Goal: Information Seeking & Learning: Learn about a topic

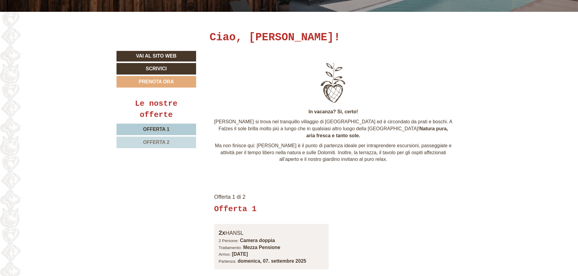
scroll to position [333, 0]
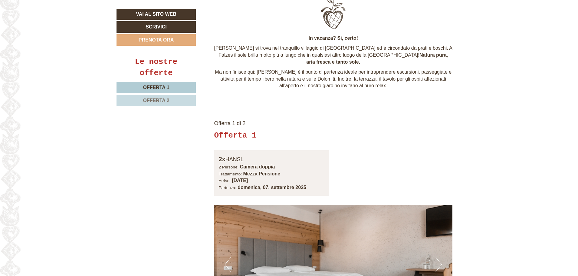
click at [151, 98] on span "Offerta 2" at bounding box center [156, 100] width 26 height 5
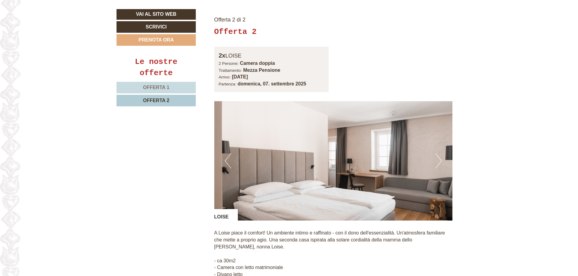
click at [157, 88] on span "Offerta 1" at bounding box center [156, 87] width 26 height 5
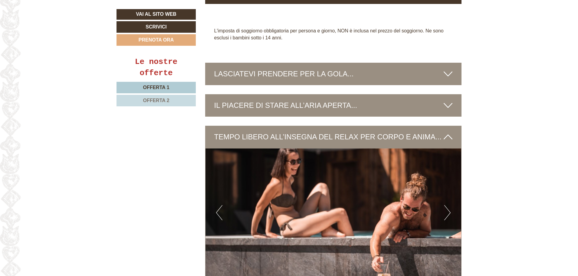
scroll to position [890, 0]
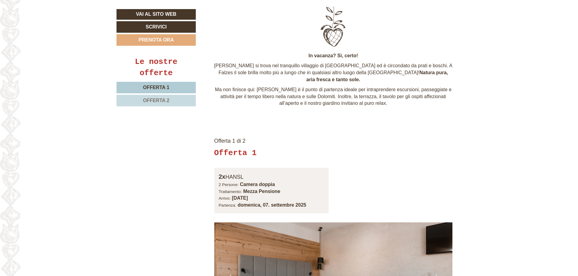
click at [172, 103] on link "Offerta 2" at bounding box center [156, 101] width 79 height 12
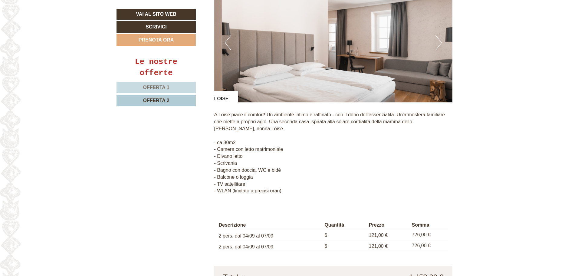
scroll to position [648, 0]
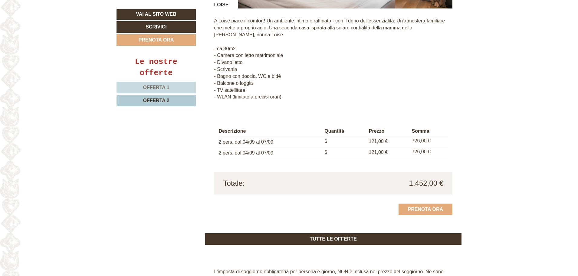
click at [159, 89] on span "Offerta 1" at bounding box center [156, 87] width 26 height 5
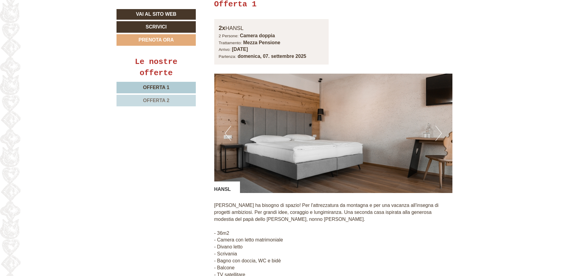
scroll to position [588, 0]
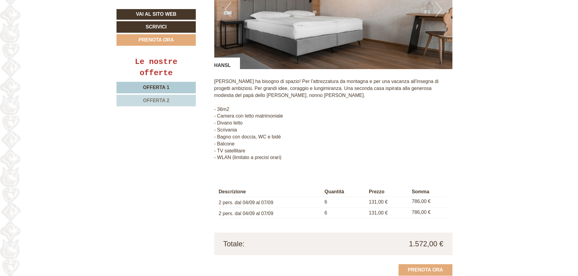
click at [159, 98] on span "Offerta 2" at bounding box center [156, 100] width 26 height 5
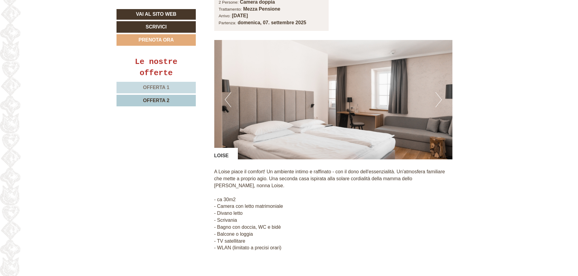
scroll to position [497, 0]
click at [439, 95] on button "Next" at bounding box center [438, 100] width 6 height 15
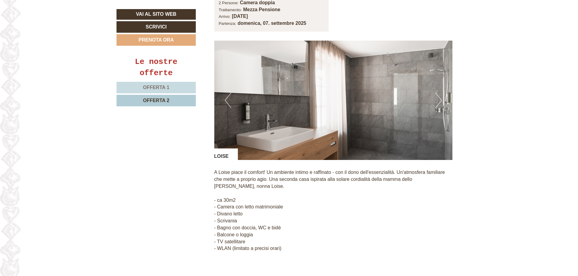
click at [439, 95] on button "Next" at bounding box center [438, 100] width 6 height 15
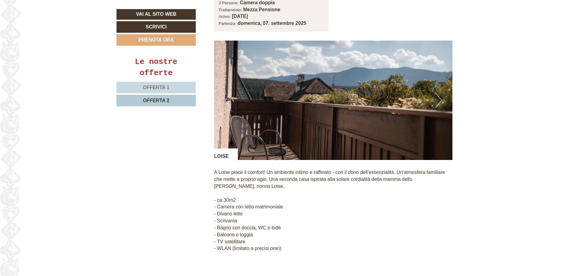
click at [439, 95] on button "Next" at bounding box center [438, 100] width 6 height 15
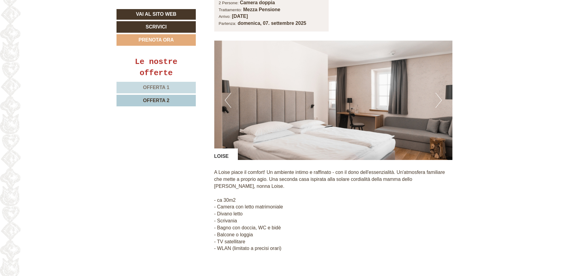
click at [439, 95] on button "Next" at bounding box center [438, 100] width 6 height 15
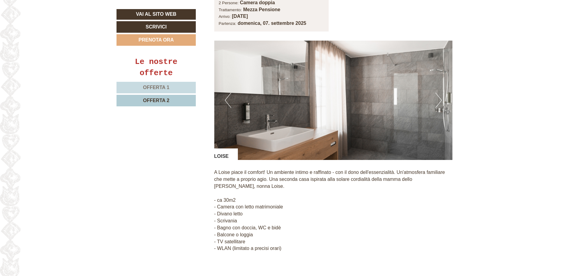
click at [439, 95] on button "Next" at bounding box center [438, 100] width 6 height 15
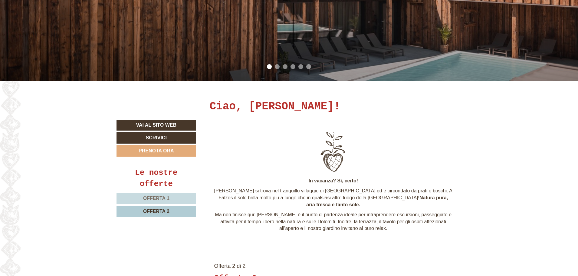
scroll to position [0, 0]
